Goal: Task Accomplishment & Management: Manage account settings

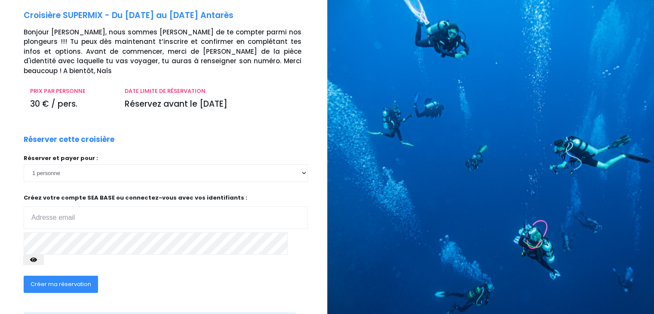
scroll to position [65, 0]
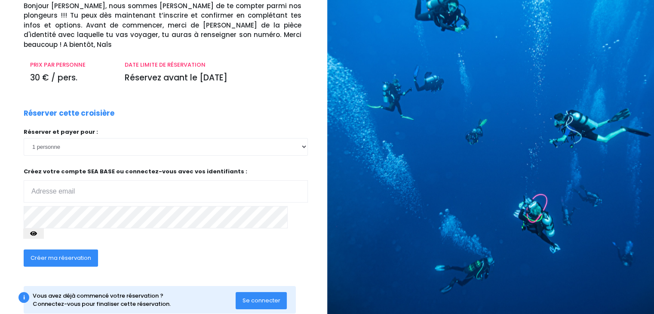
click at [71, 254] on span "Créer ma réservation" at bounding box center [61, 258] width 61 height 8
click at [54, 183] on input "email" at bounding box center [166, 191] width 284 height 22
type input "gaelle.bougerol@gmail.com"
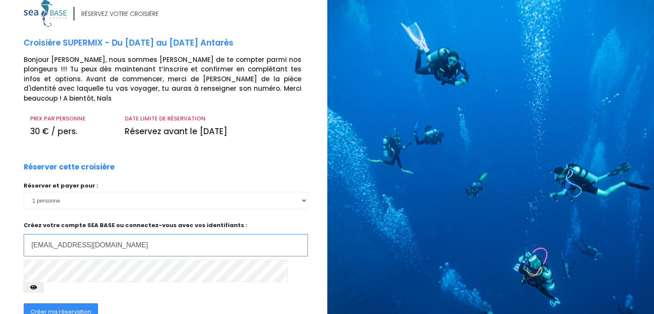
scroll to position [0, 0]
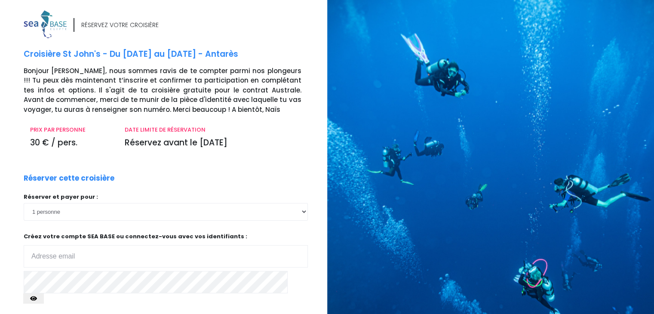
drag, startPoint x: 246, startPoint y: 223, endPoint x: 397, endPoint y: 195, distance: 153.6
click at [397, 195] on div "RÉSERVEZ VOTRE CROISIÈRE Croisière St John's - Du [DATE] au [DATE] - Antarès Bo…" at bounding box center [327, 200] width 667 height 400
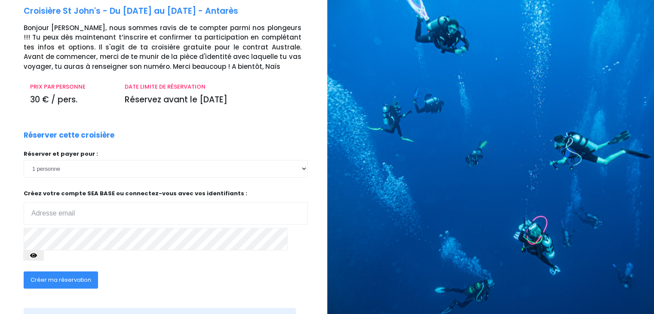
scroll to position [74, 0]
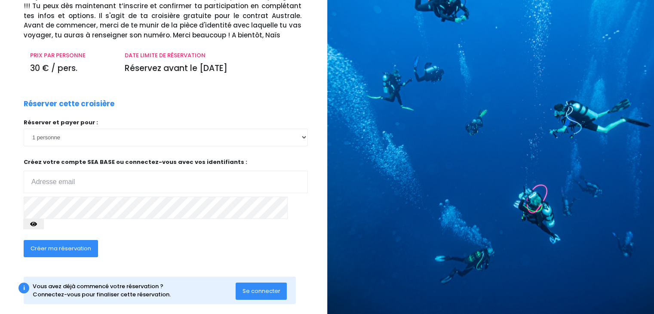
click at [257, 287] on span "Se connecter" at bounding box center [261, 291] width 38 height 8
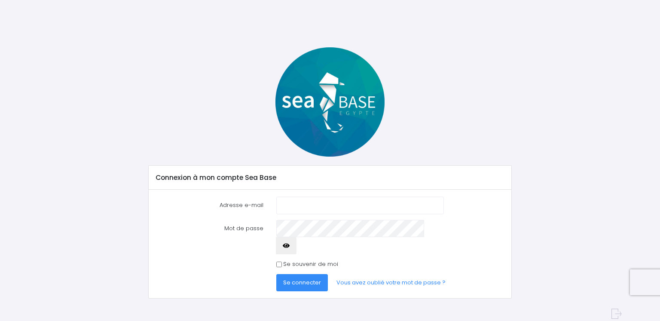
click at [296, 204] on input "Adresse e-mail" at bounding box center [360, 204] width 168 height 17
type input "[EMAIL_ADDRESS][DOMAIN_NAME]"
click at [356, 274] on link "Vous avez oublié votre mot de passe ?" at bounding box center [391, 282] width 123 height 17
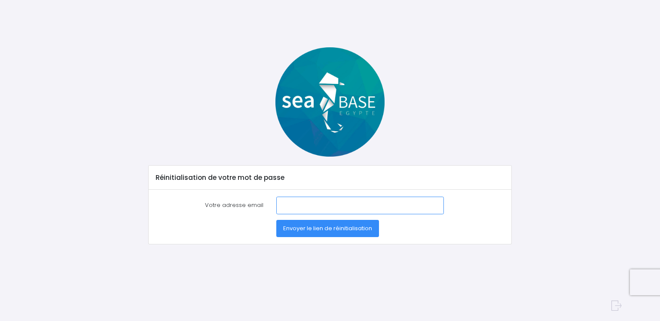
click at [288, 203] on input "Votre adresse email" at bounding box center [360, 204] width 168 height 17
type input "b_bougerol@yahoo.fr"
click at [330, 227] on span "Envoyer le lien de réinitialisation" at bounding box center [327, 228] width 89 height 8
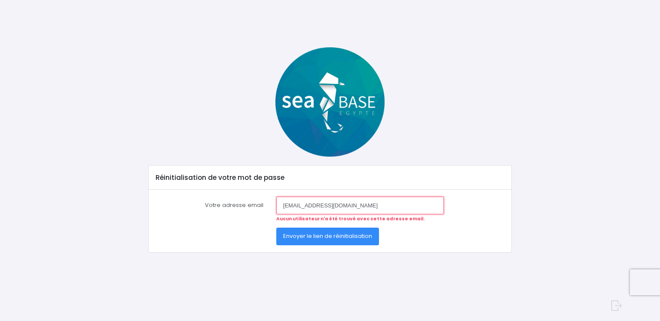
click at [346, 205] on input "[EMAIL_ADDRESS][DOMAIN_NAME]" at bounding box center [360, 204] width 168 height 17
drag, startPoint x: 346, startPoint y: 205, endPoint x: 253, endPoint y: 203, distance: 92.9
click at [253, 203] on div "Votre adresse email b_bougerol@yahoo.fr Aucun utilisateur n'a été trouvé avec c…" at bounding box center [330, 208] width 361 height 25
type input "gaelle.bougerol@gmail.com"
click at [342, 236] on span "Envoyer le lien de réinitialisation" at bounding box center [327, 236] width 89 height 8
